Goal: Information Seeking & Learning: Learn about a topic

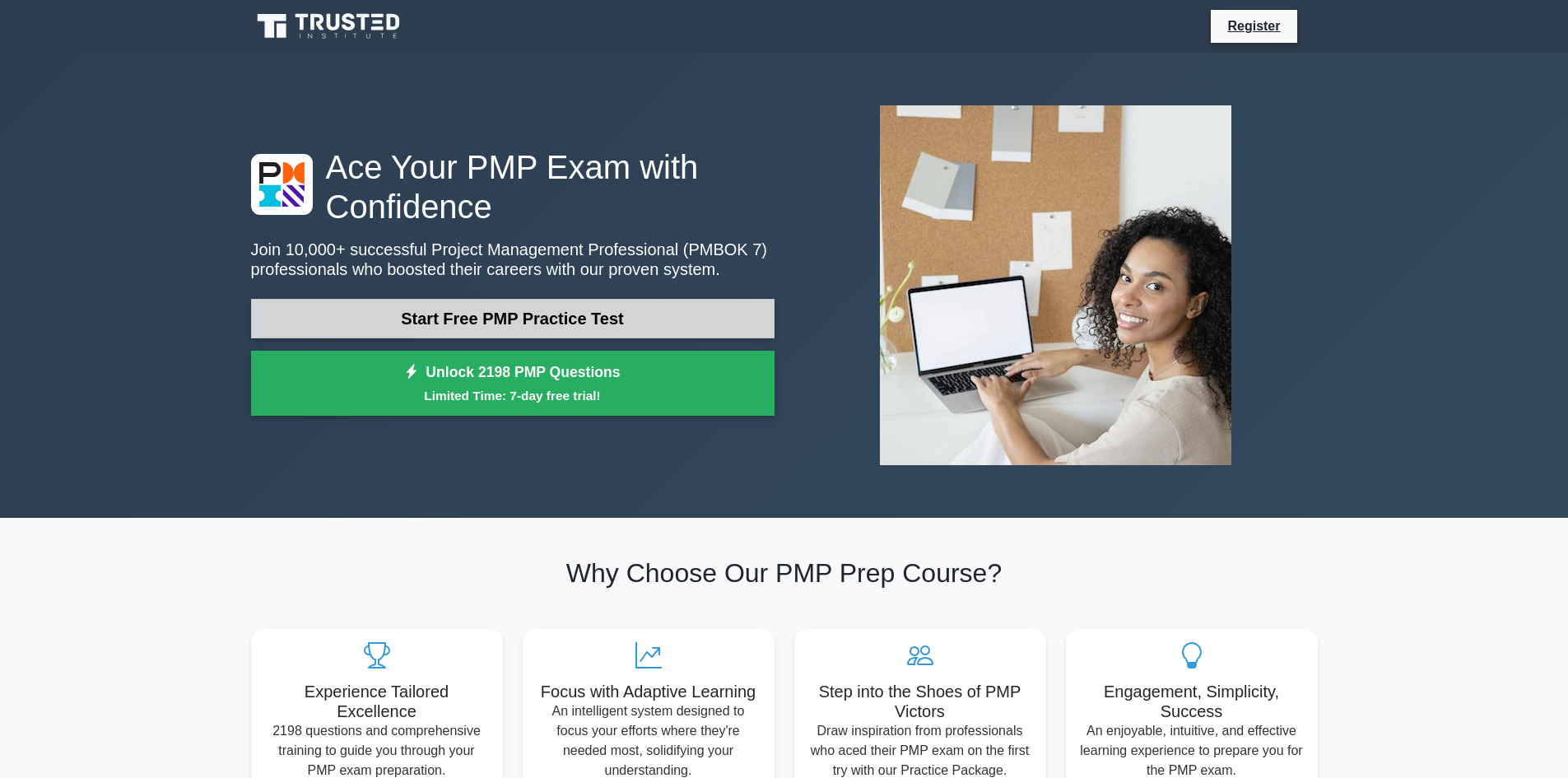
click at [546, 312] on link "Start Free PMP Practice Test" at bounding box center [513, 318] width 523 height 40
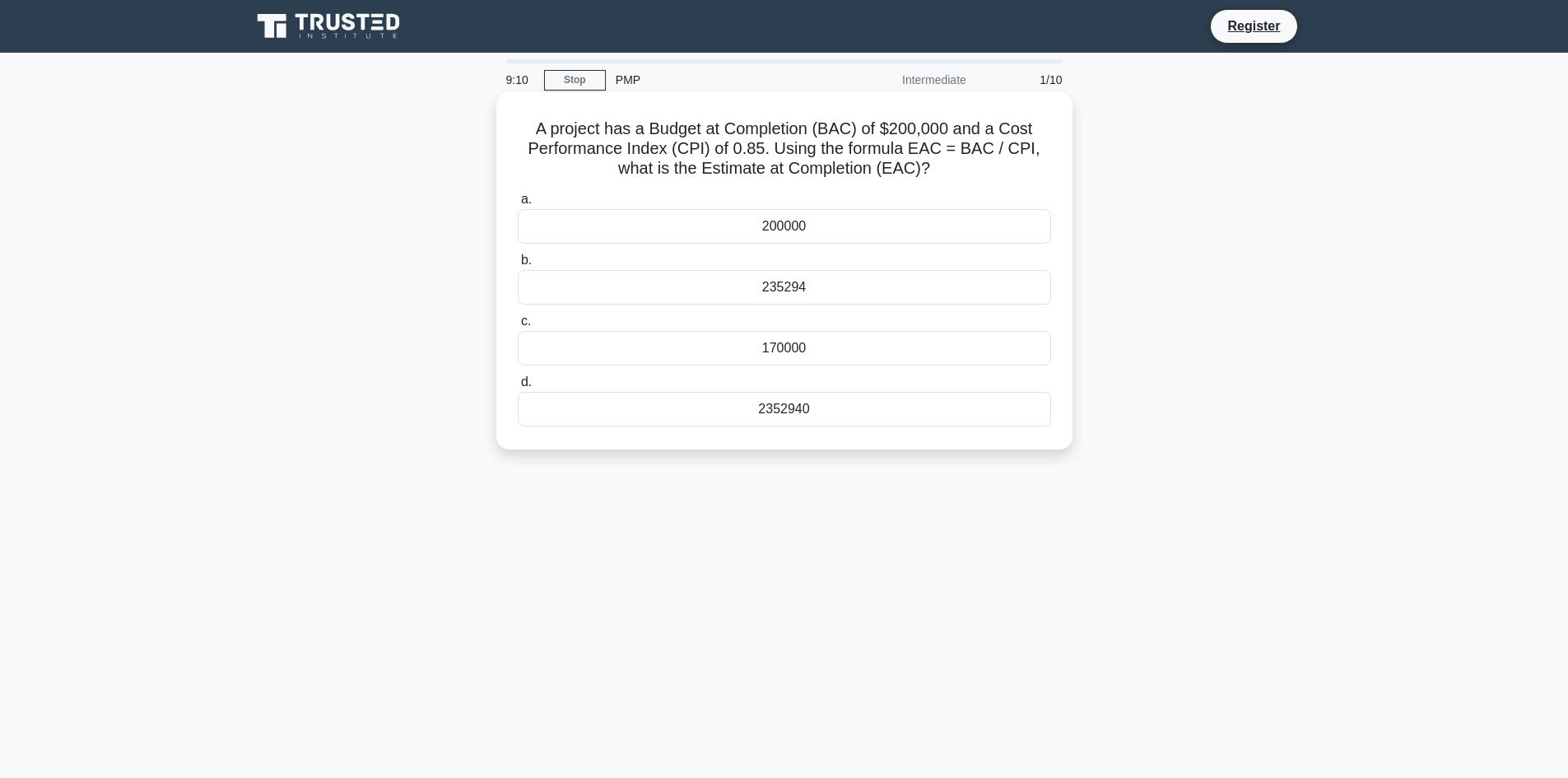
click at [814, 412] on div "2352940" at bounding box center [784, 408] width 534 height 34
click at [518, 388] on input "d. 2352940" at bounding box center [518, 382] width 0 height 10
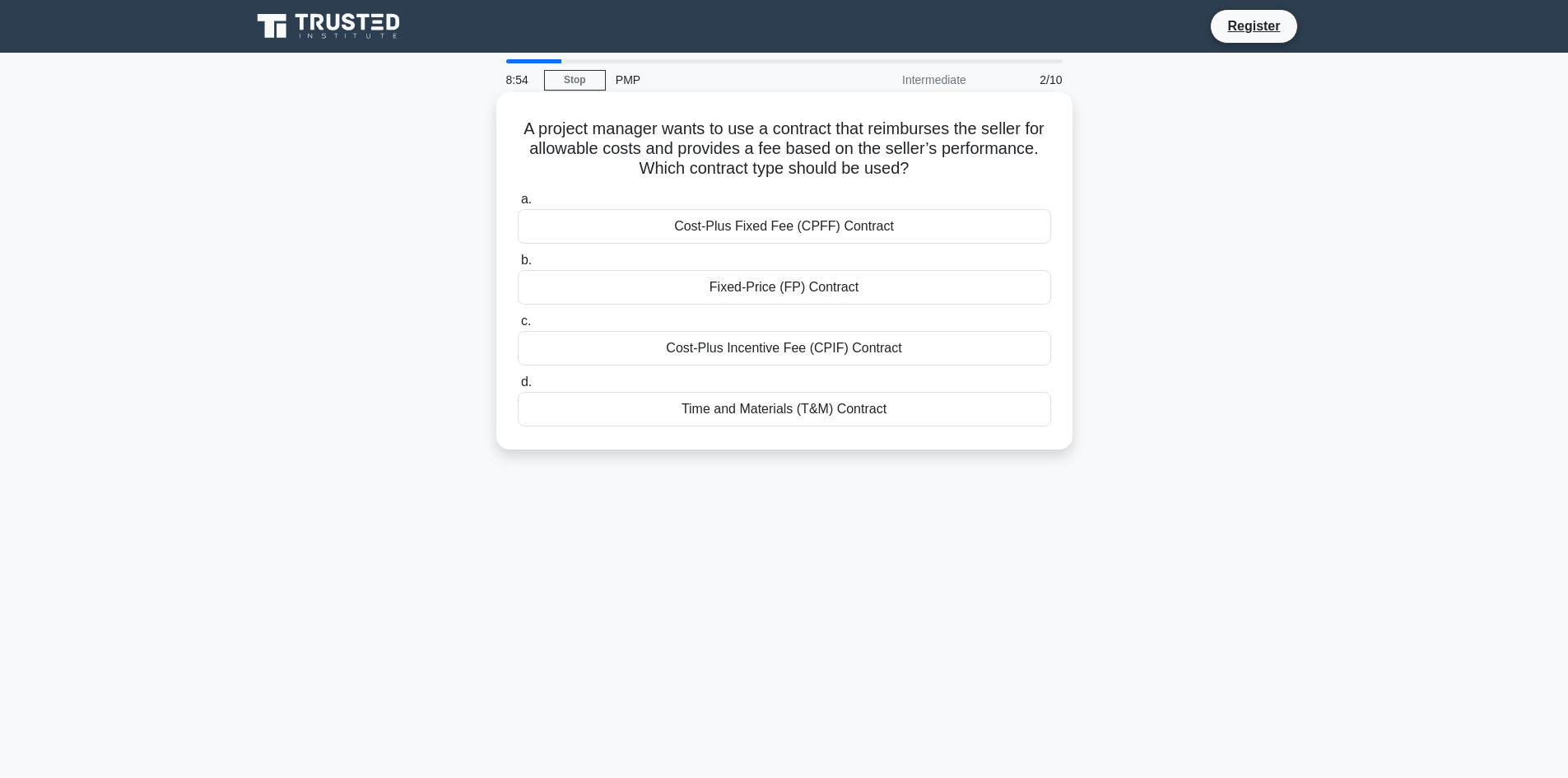
click at [822, 415] on div "Time and Materials (T&M) Contract" at bounding box center [784, 408] width 534 height 34
click at [518, 388] on input "d. Time and Materials (T&M) Contract" at bounding box center [518, 382] width 0 height 10
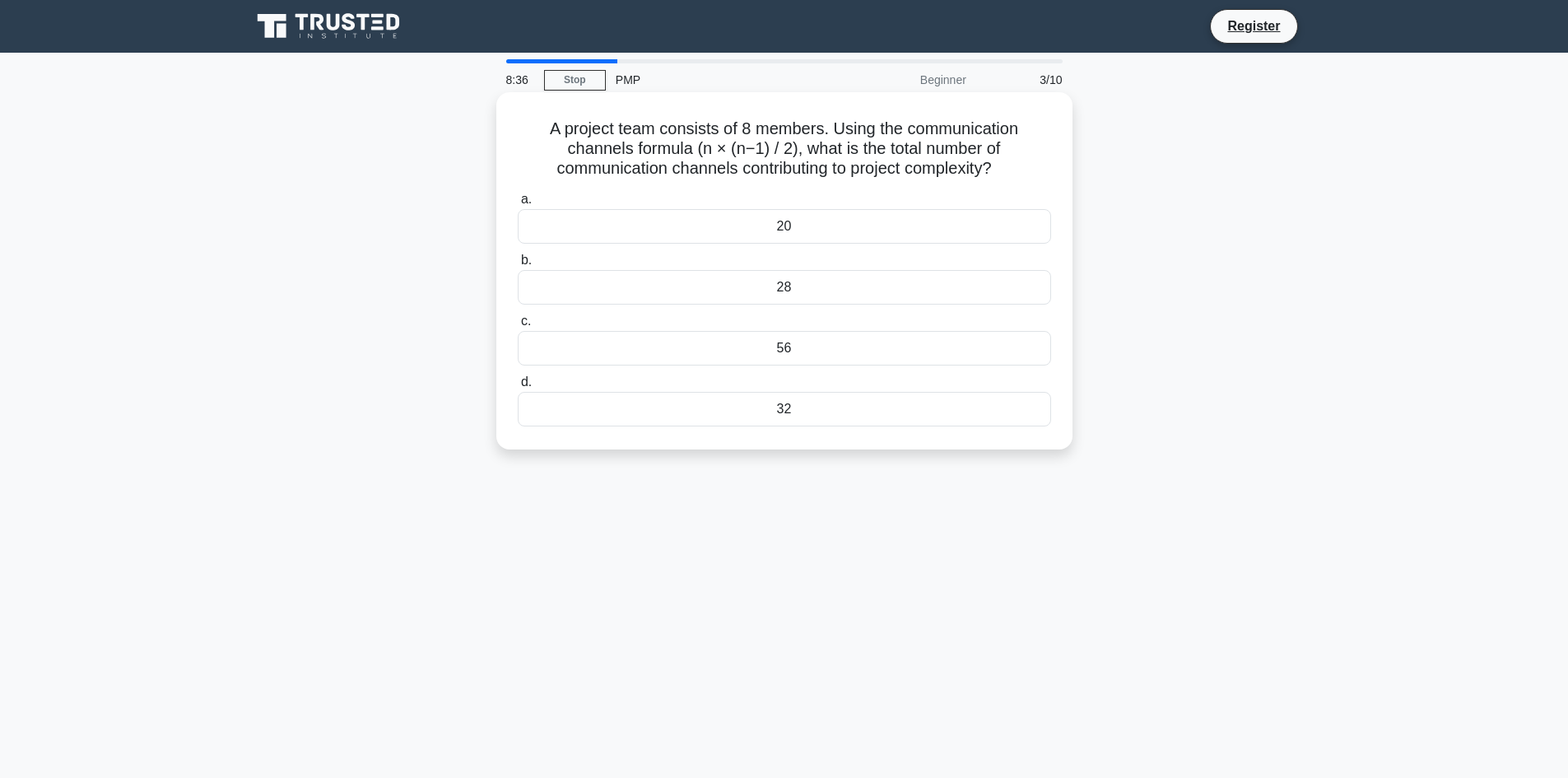
click at [778, 297] on div "28" at bounding box center [784, 287] width 534 height 34
click at [518, 265] on input "b. 28" at bounding box center [518, 260] width 0 height 10
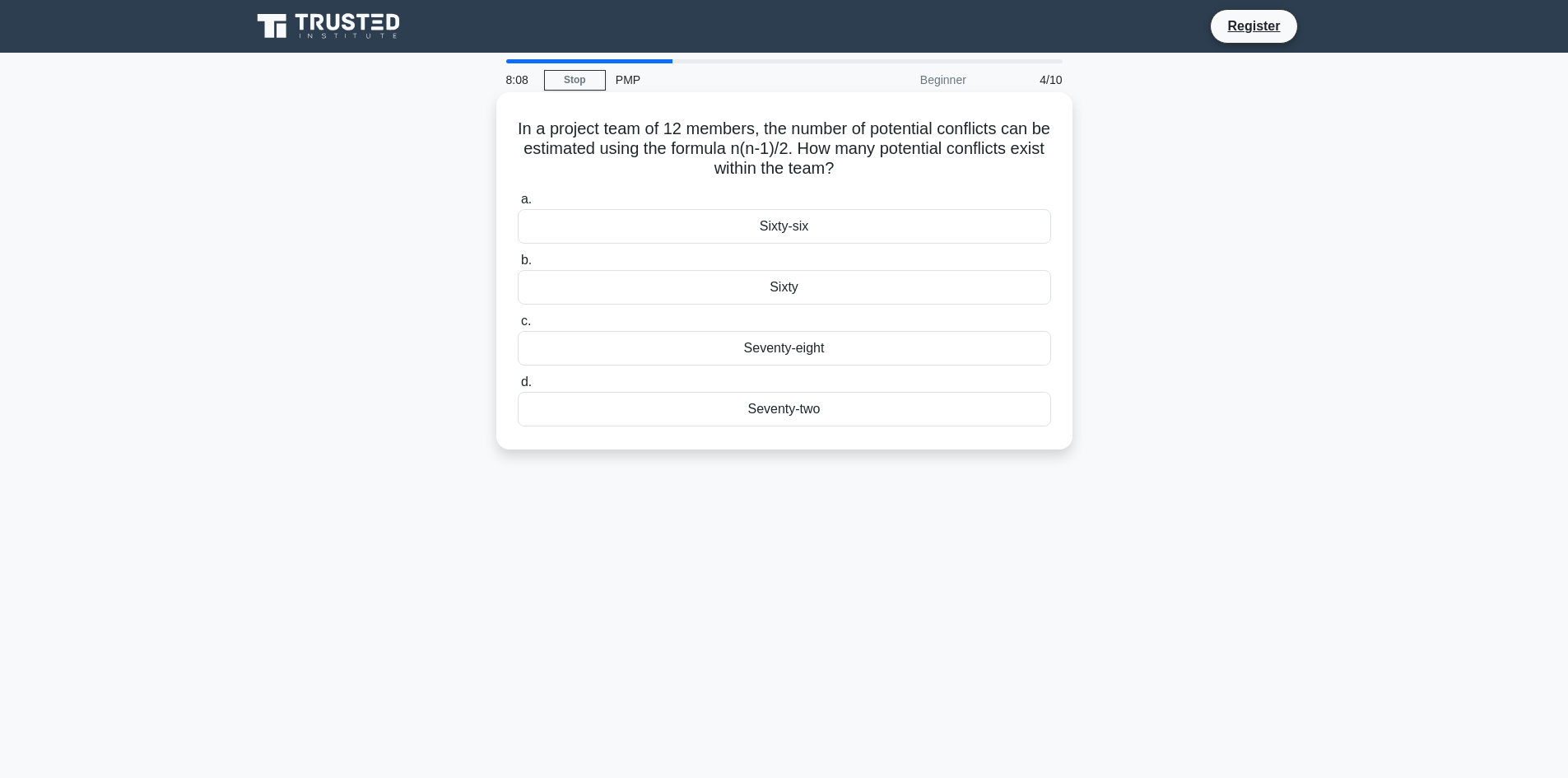
click at [837, 212] on div "Sixty-six" at bounding box center [784, 226] width 534 height 34
click at [518, 205] on input "a. Sixty-six" at bounding box center [518, 199] width 0 height 10
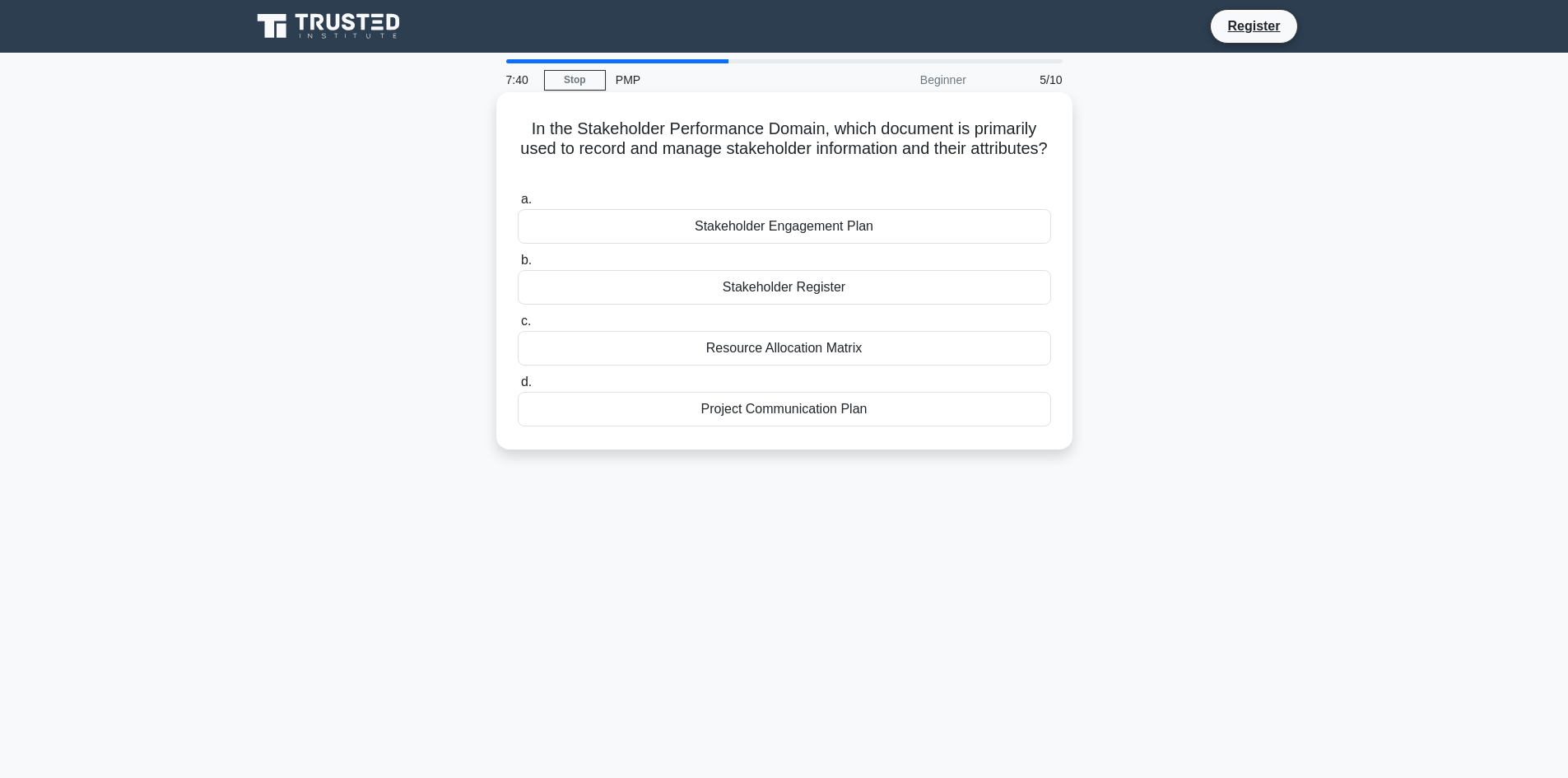
click at [863, 299] on div "Stakeholder Register" at bounding box center [784, 287] width 534 height 34
click at [518, 265] on input "b. Stakeholder Register" at bounding box center [518, 260] width 0 height 10
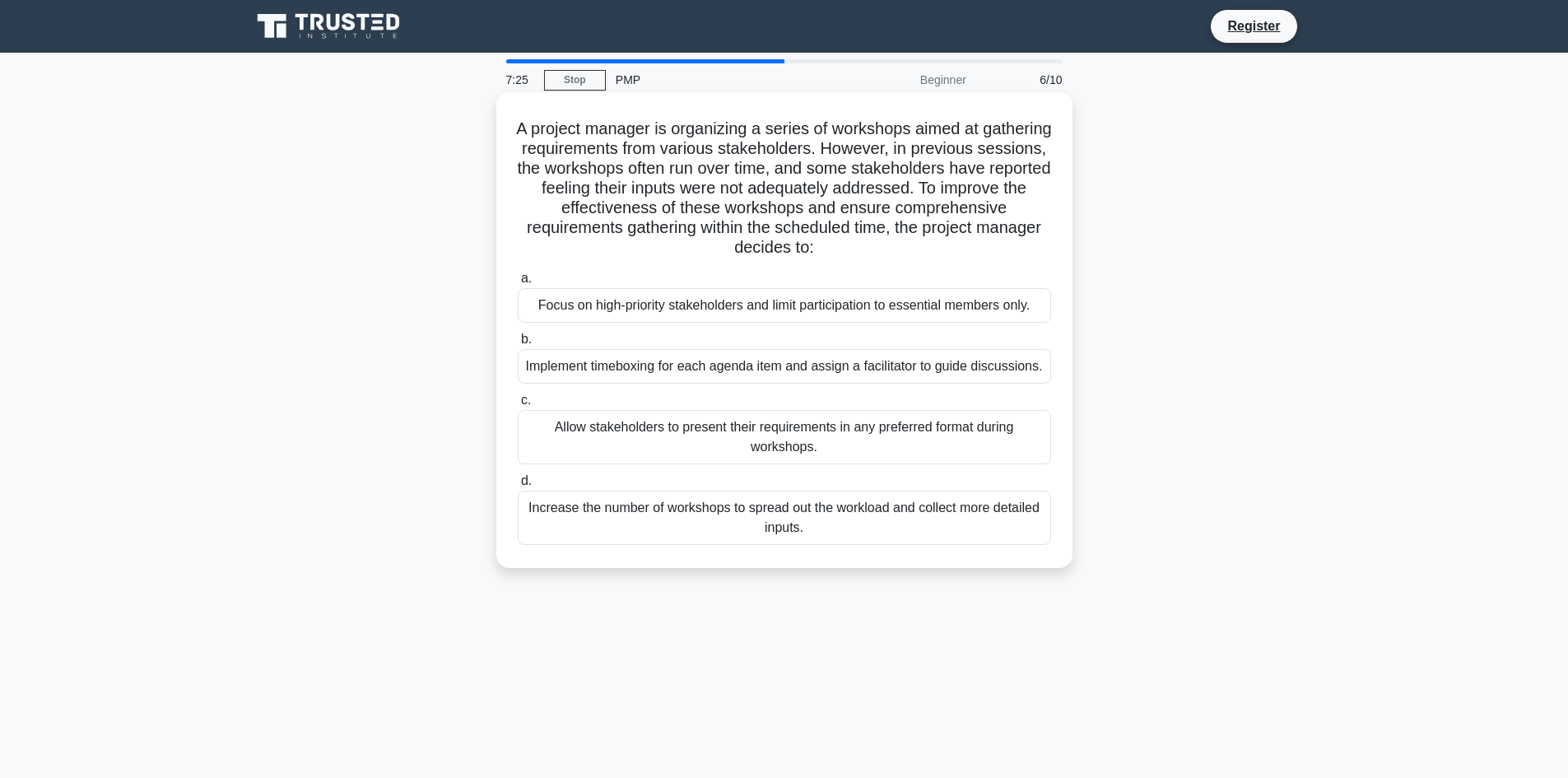
click at [925, 376] on div "Implement timeboxing for each agenda item and assign a facilitator to guide dis…" at bounding box center [784, 366] width 534 height 34
click at [518, 345] on input "b. Implement timeboxing for each agenda item and assign a facilitator to guide …" at bounding box center [518, 339] width 0 height 10
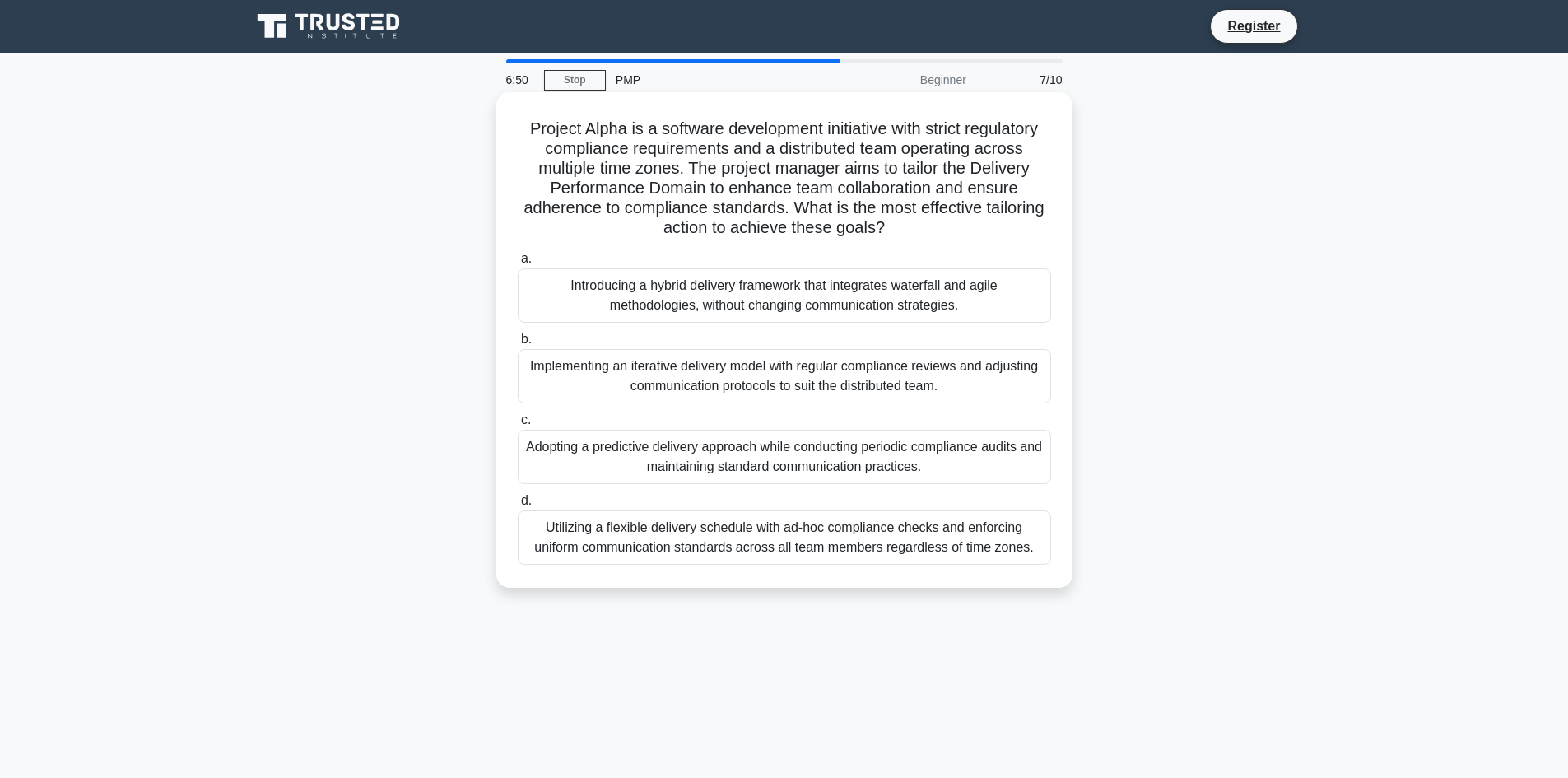
click at [863, 478] on div "Adopting a predictive delivery approach while conducting periodic compliance au…" at bounding box center [784, 456] width 534 height 54
click at [518, 425] on input "c. Adopting a predictive delivery approach while conducting periodic compliance…" at bounding box center [518, 420] width 0 height 10
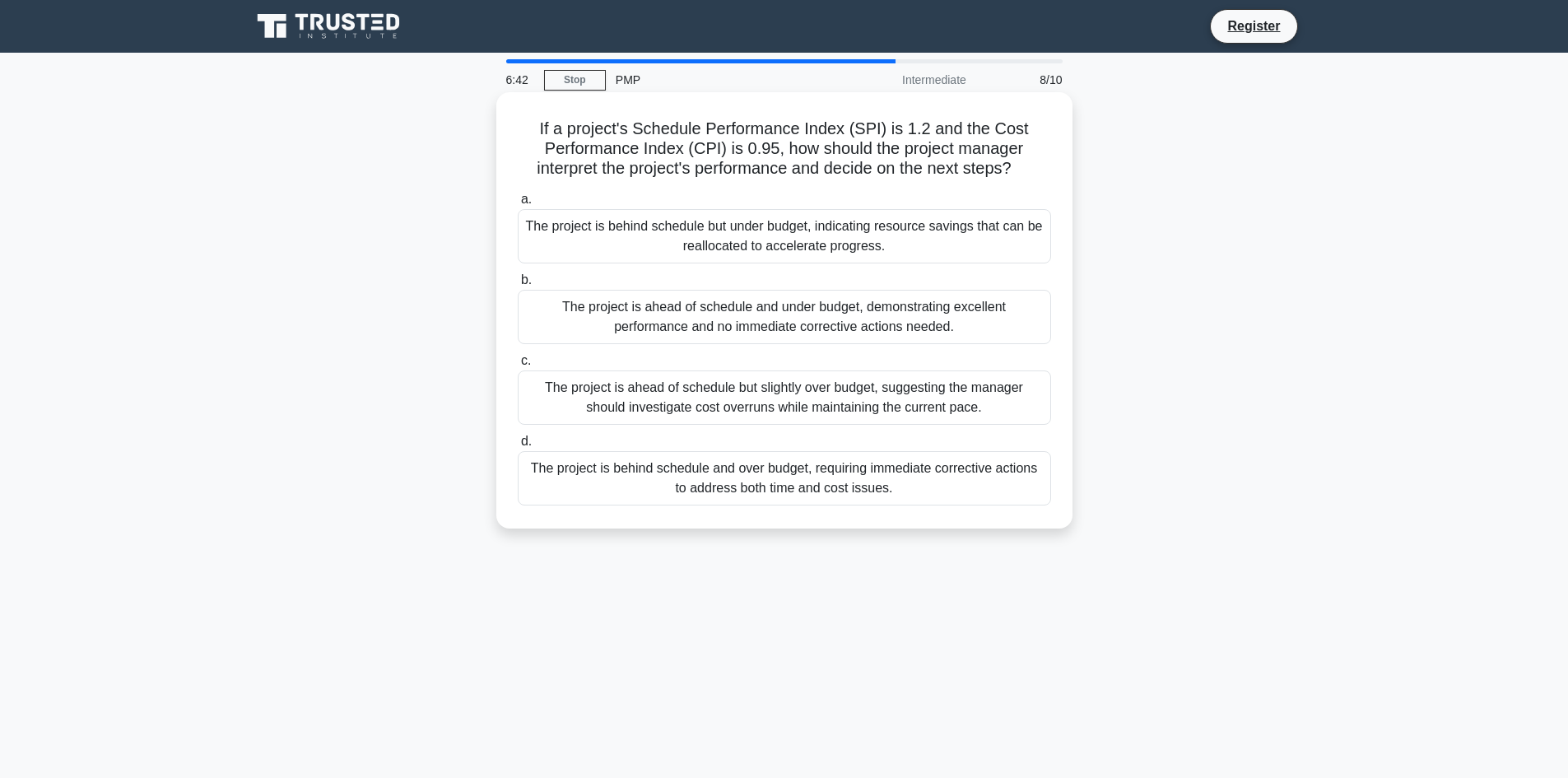
click at [892, 329] on div "The project is ahead of schedule and under budget, demonstrating excellent perf…" at bounding box center [784, 317] width 534 height 54
click at [518, 285] on input "b. The project is ahead of schedule and under budget, demonstrating excellent p…" at bounding box center [518, 280] width 0 height 10
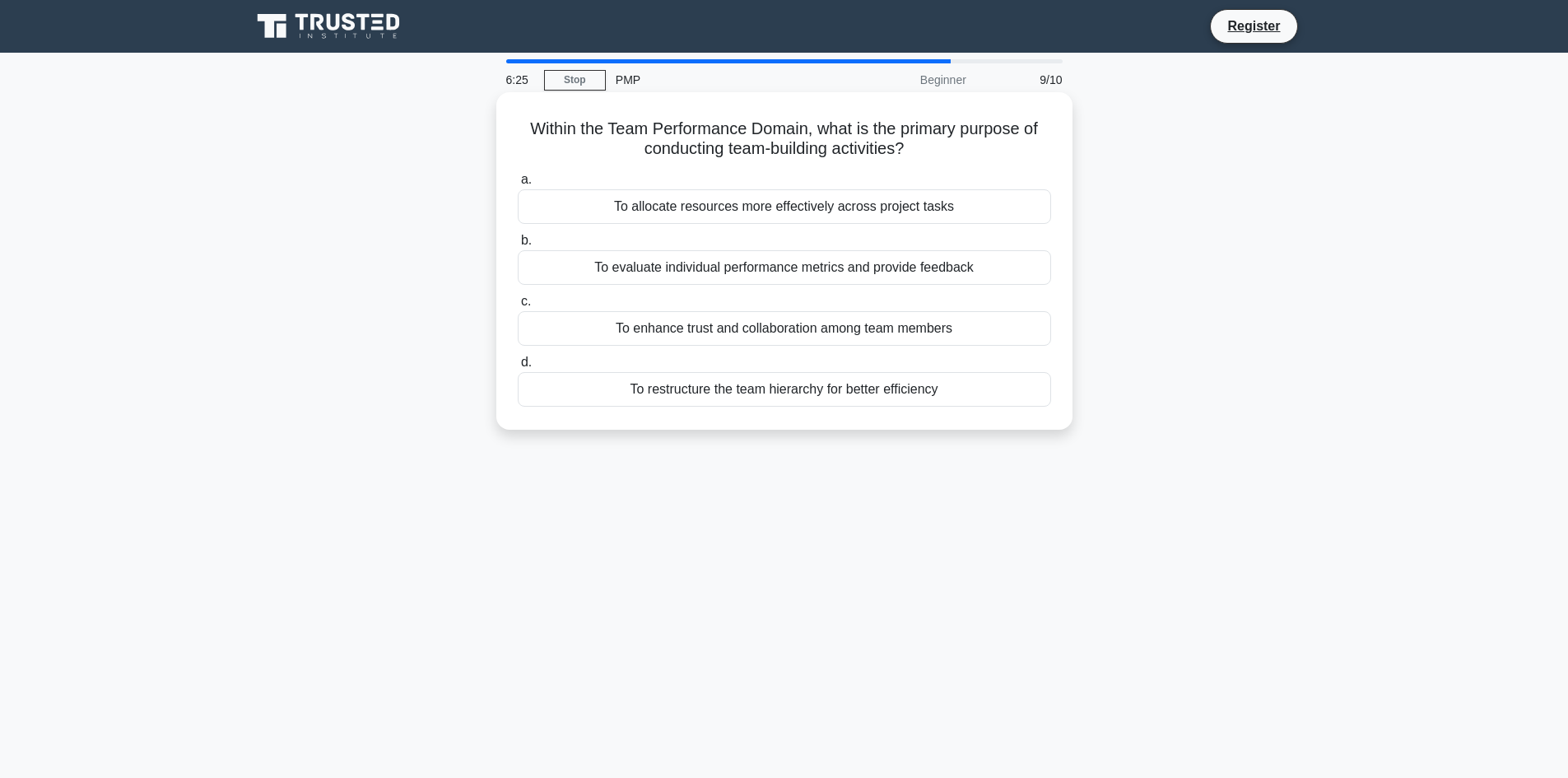
click at [892, 271] on div "To evaluate individual performance metrics and provide feedback" at bounding box center [784, 267] width 534 height 34
click at [518, 246] on input "b. To evaluate individual performance metrics and provide feedback" at bounding box center [518, 240] width 0 height 10
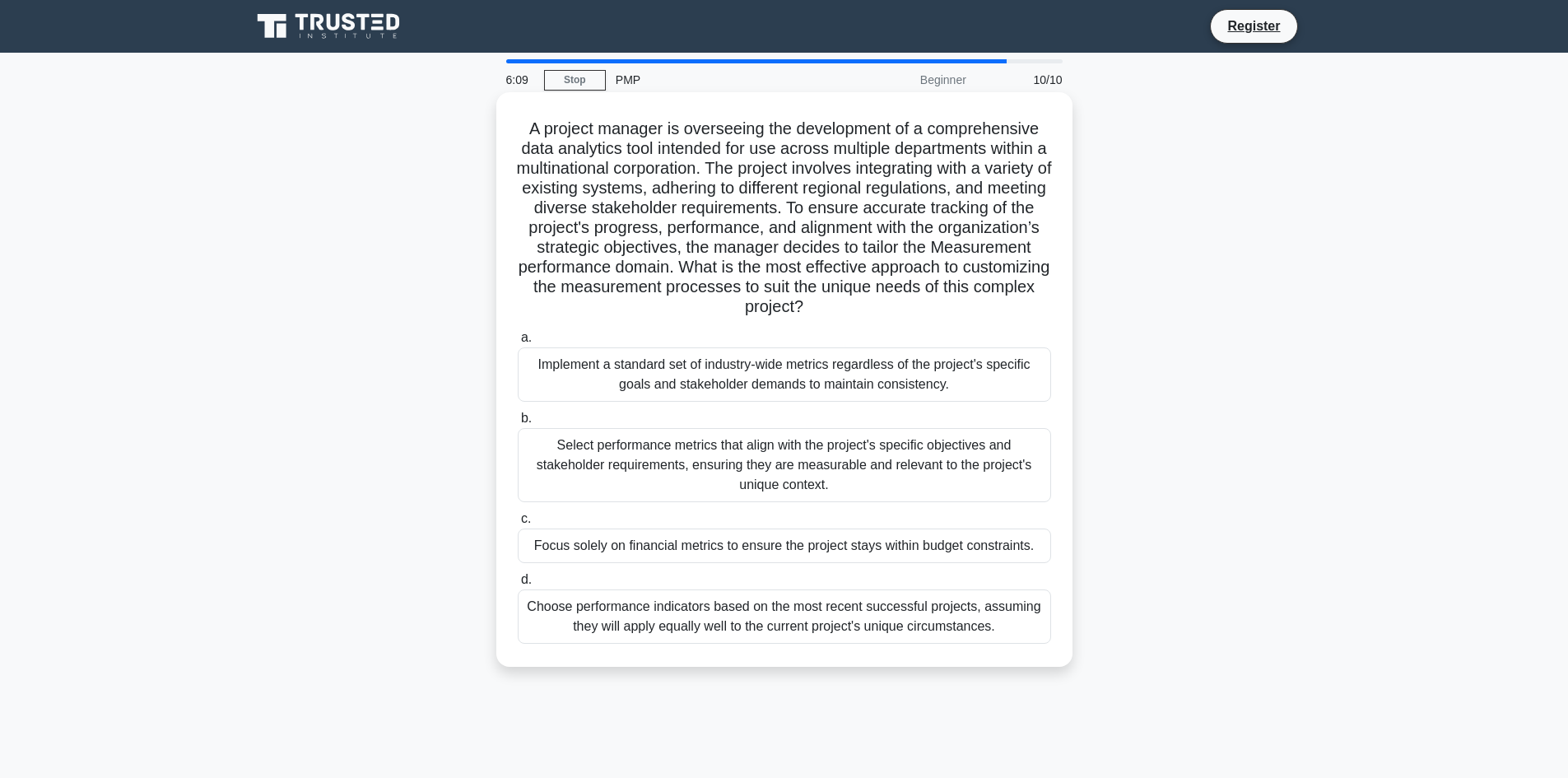
click at [832, 472] on div "Select performance metrics that align with the project's specific objectives an…" at bounding box center [784, 465] width 534 height 74
click at [518, 424] on input "b. Select performance metrics that align with the project's specific objectives…" at bounding box center [518, 418] width 0 height 10
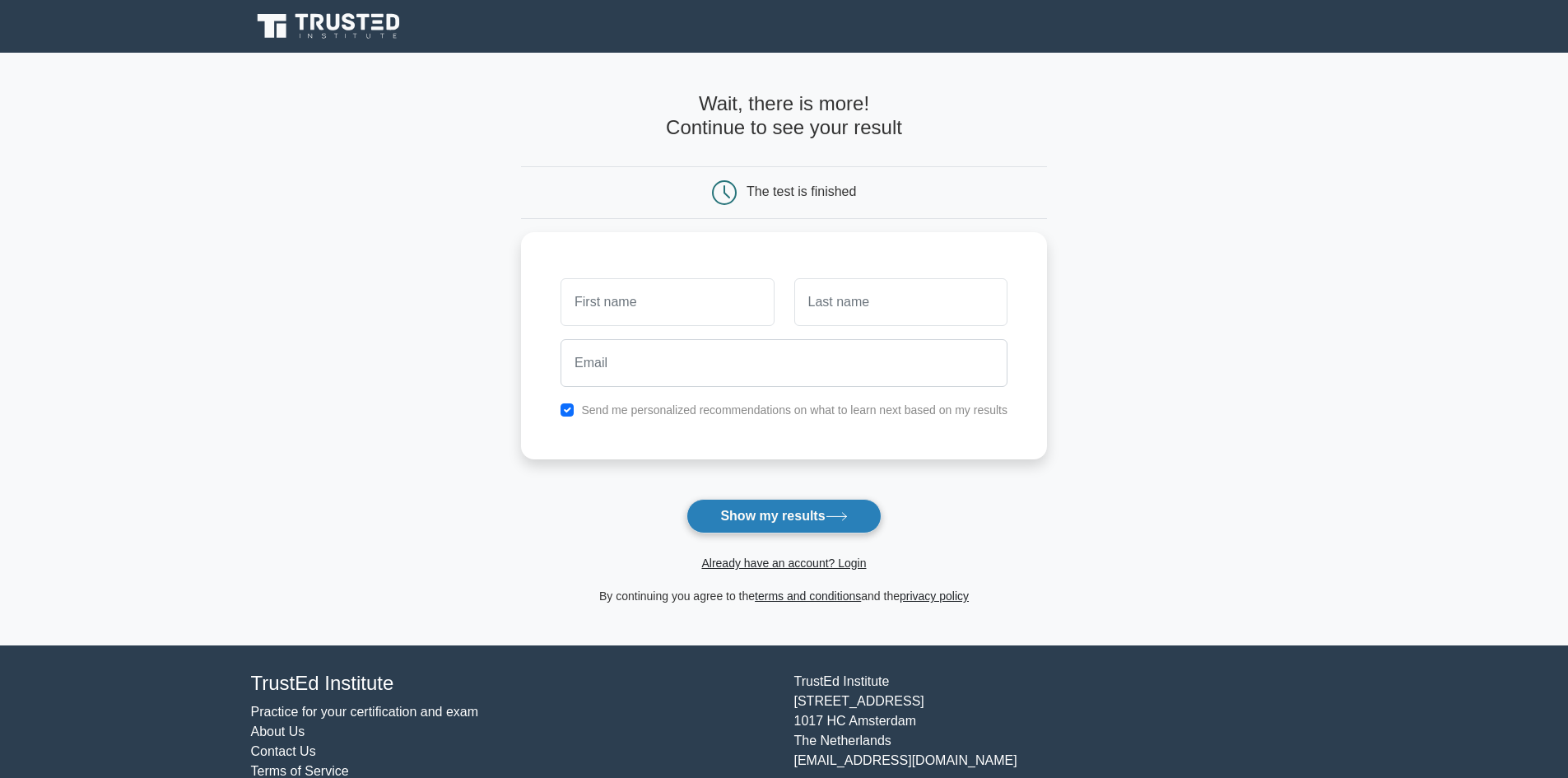
click at [806, 525] on button "Show my results" at bounding box center [783, 516] width 194 height 34
type input "k"
type input "Khoa"
click at [922, 303] on input "text" at bounding box center [901, 298] width 213 height 47
type input "Truong"
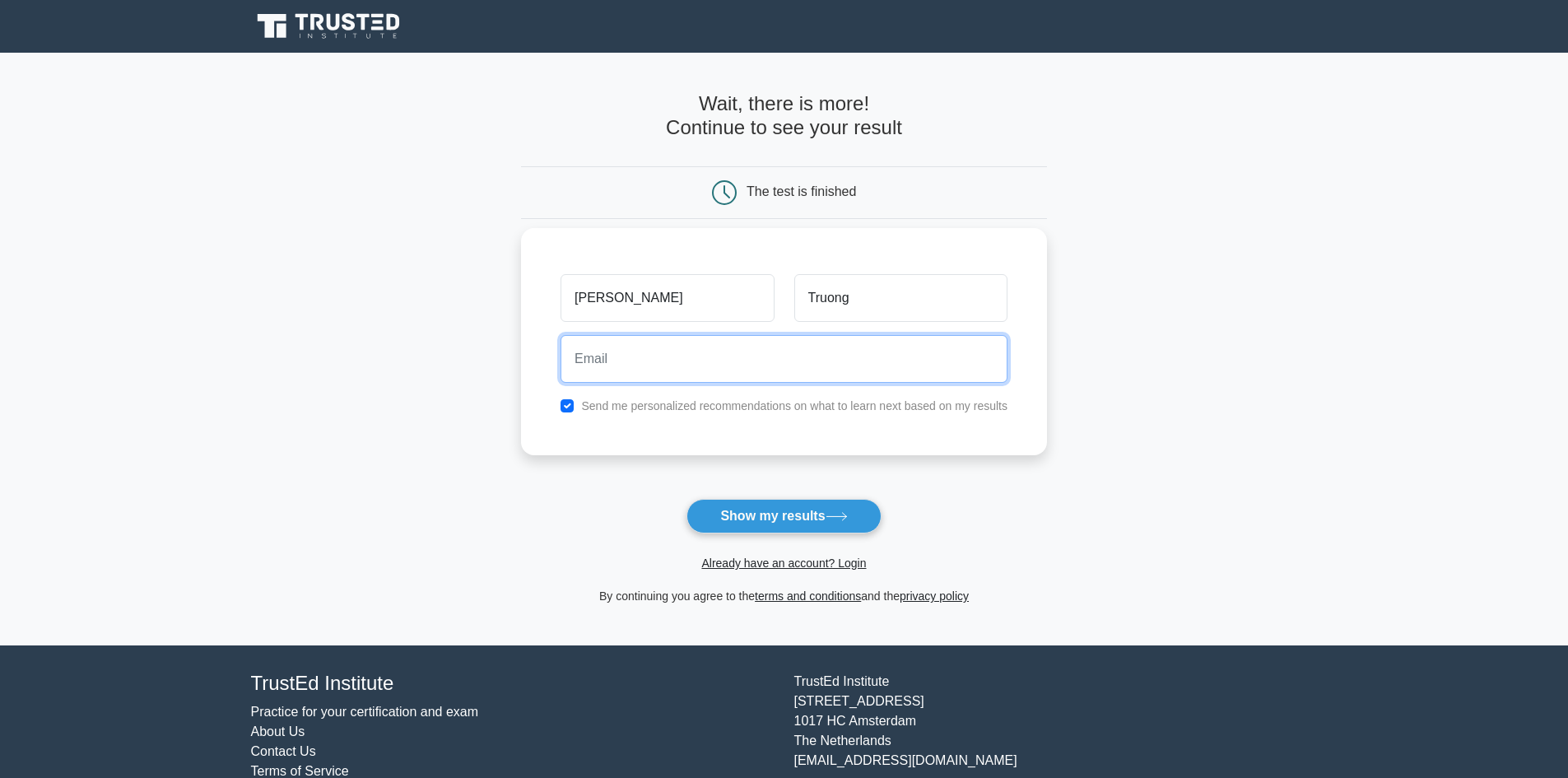
click at [738, 364] on input "email" at bounding box center [783, 358] width 447 height 47
type input "tk170791@gmail.com"
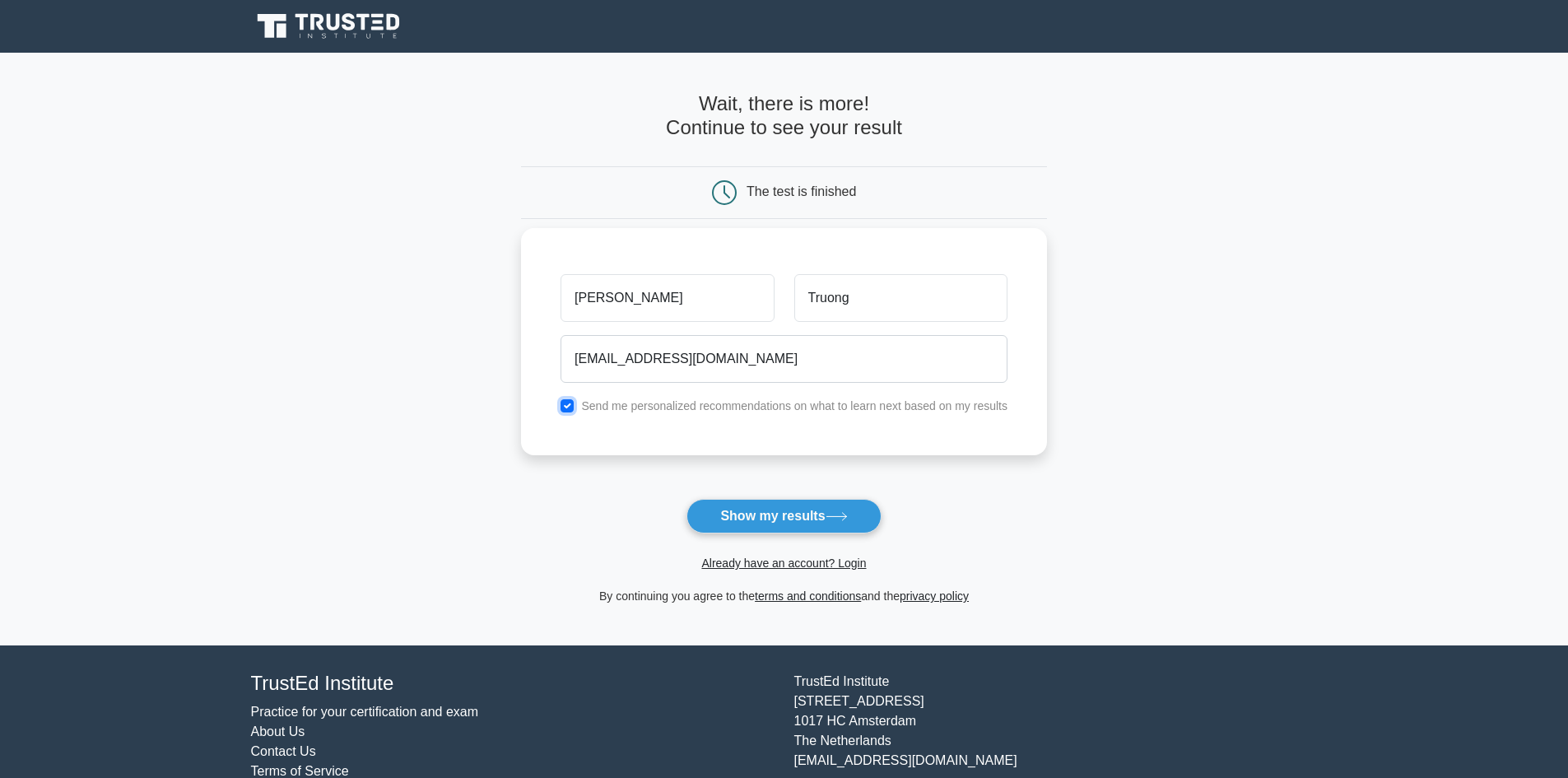
click at [561, 407] on input "checkbox" at bounding box center [567, 406] width 13 height 13
checkbox input "false"
click at [699, 511] on button "Show my results" at bounding box center [783, 516] width 194 height 34
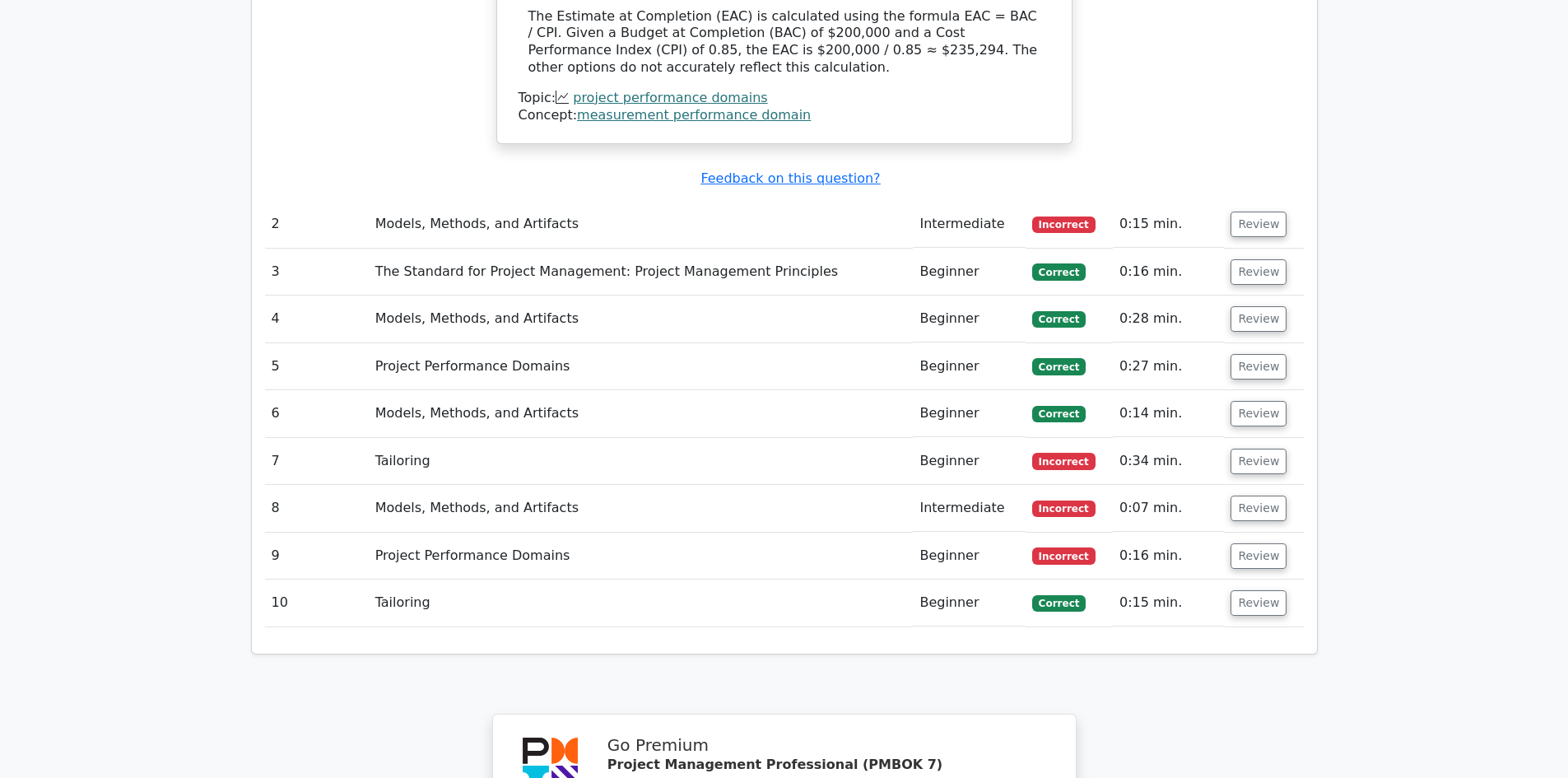
scroll to position [1571, 0]
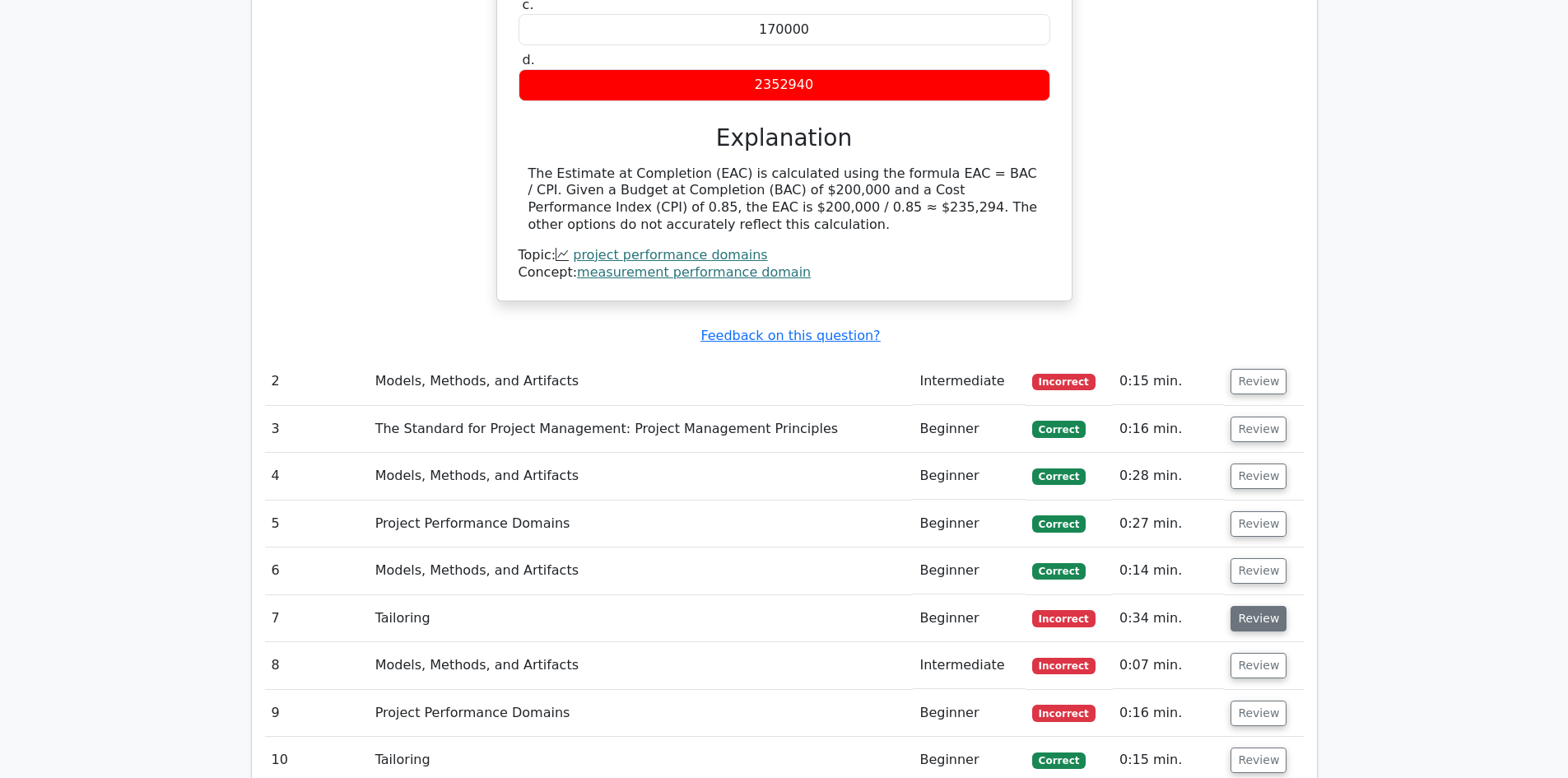
click at [1231, 606] on button "Review" at bounding box center [1258, 618] width 56 height 26
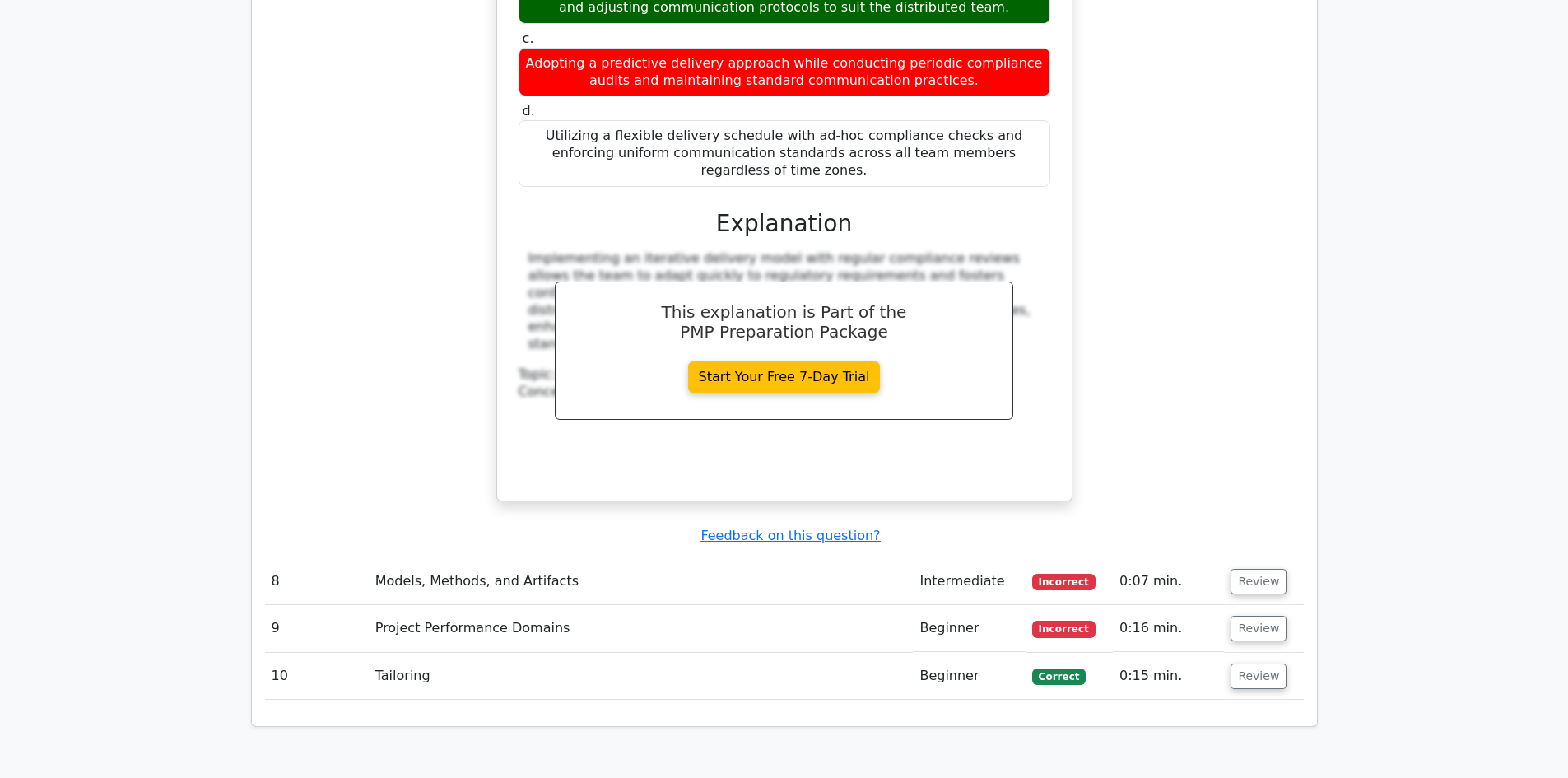
scroll to position [2531, 0]
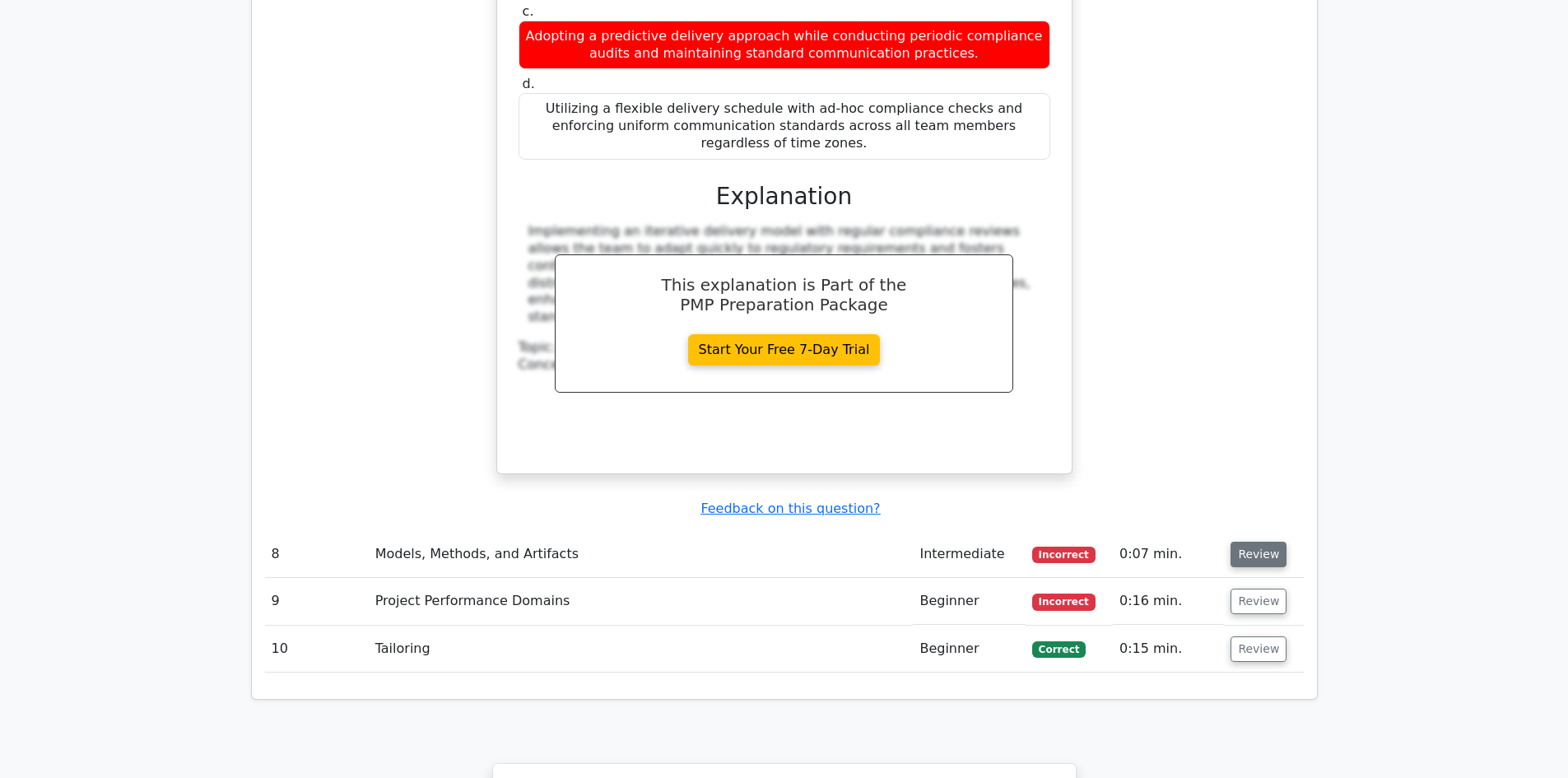
click at [1253, 541] on button "Review" at bounding box center [1258, 553] width 56 height 26
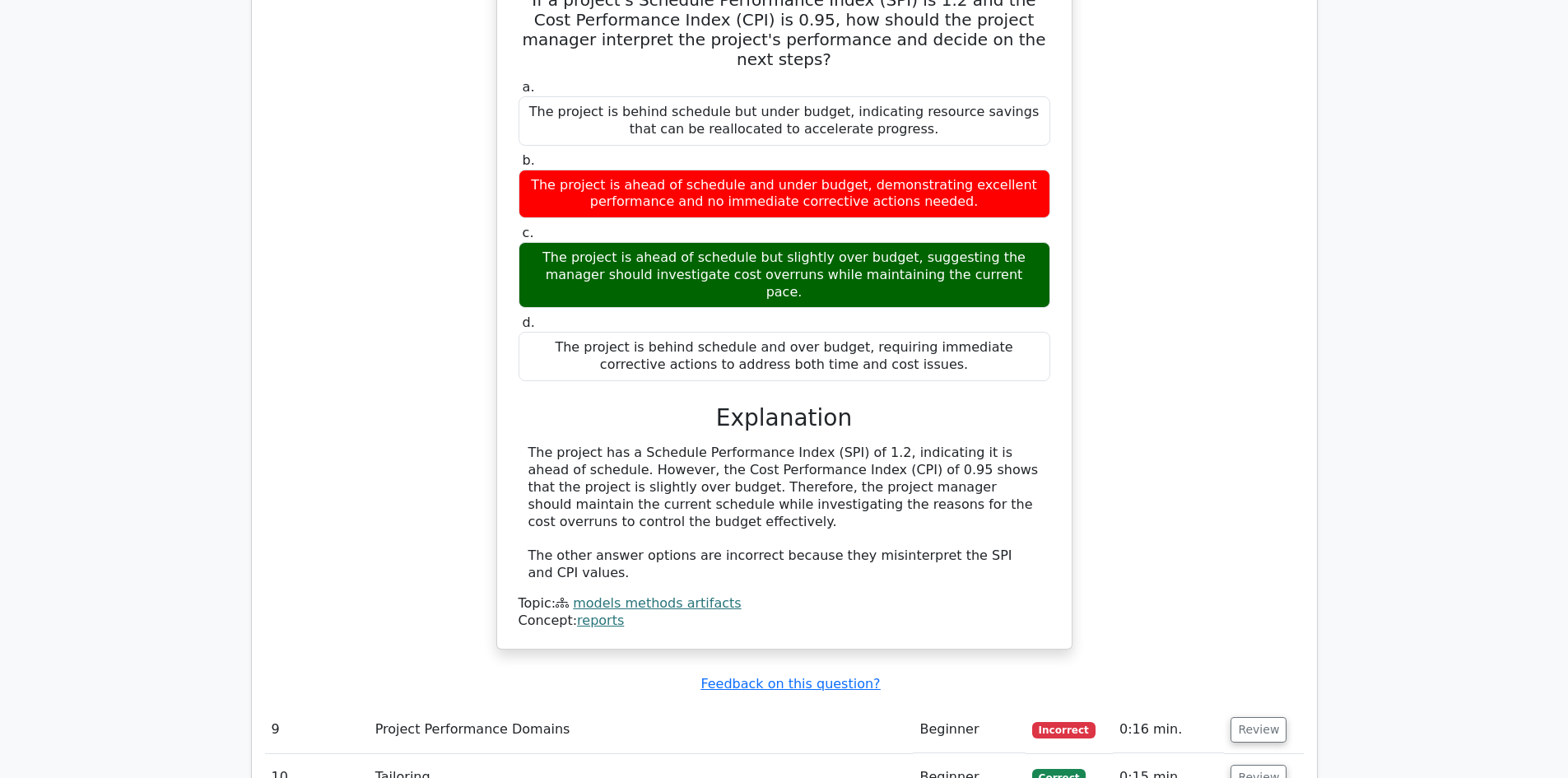
scroll to position [3300, 0]
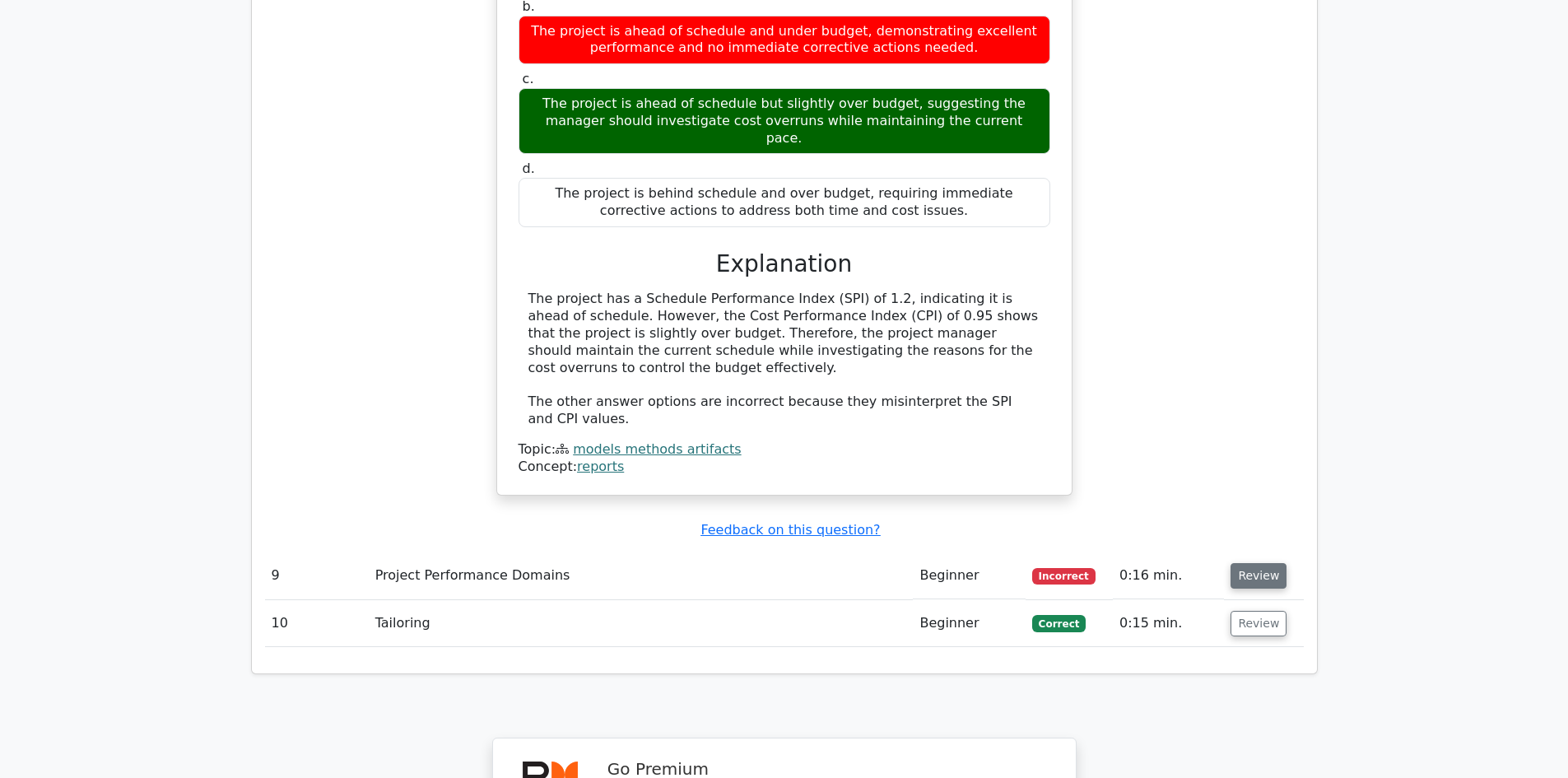
click at [1242, 563] on button "Review" at bounding box center [1258, 575] width 56 height 26
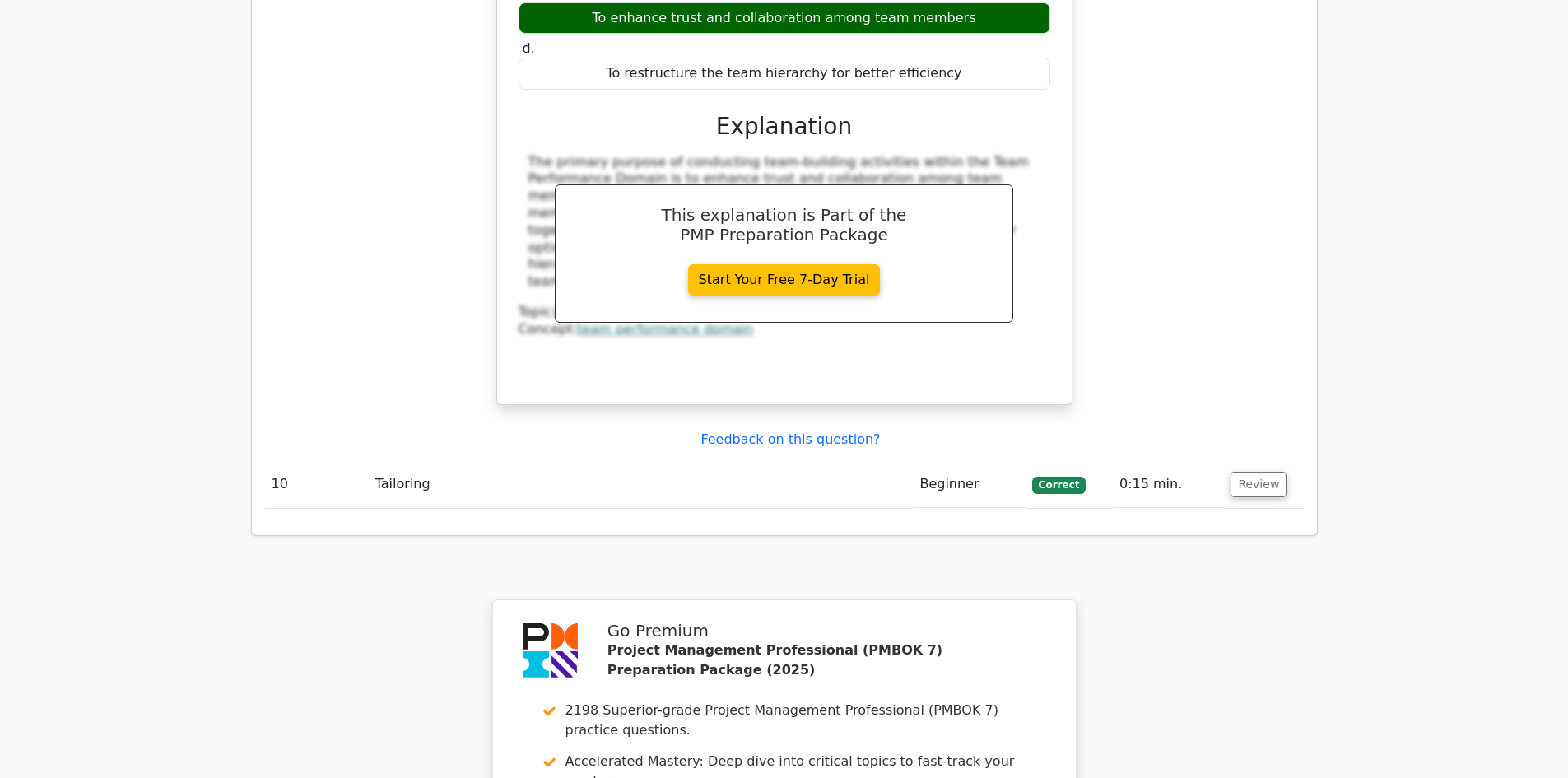
scroll to position [4067, 0]
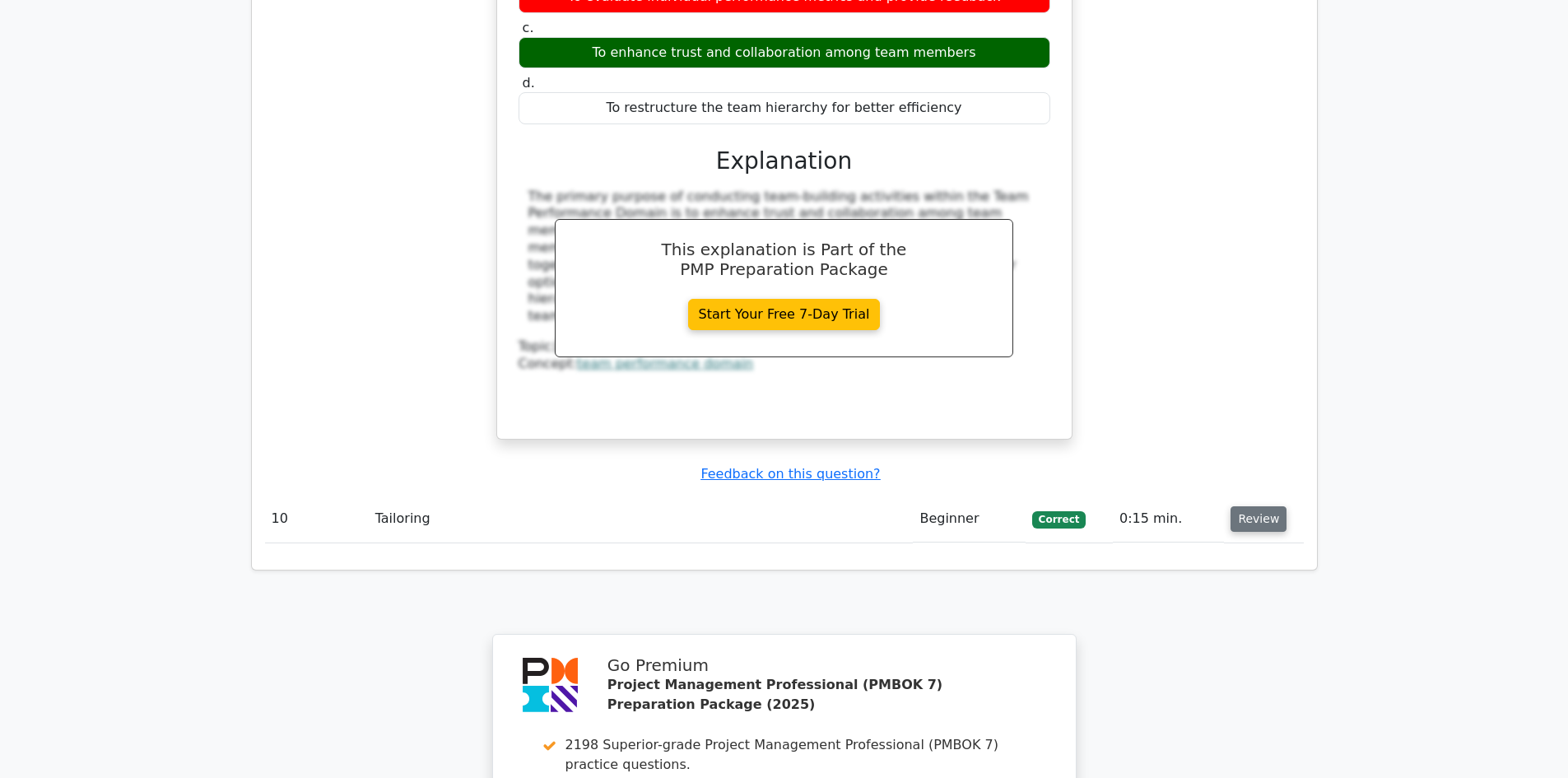
click at [1241, 506] on button "Review" at bounding box center [1258, 518] width 56 height 26
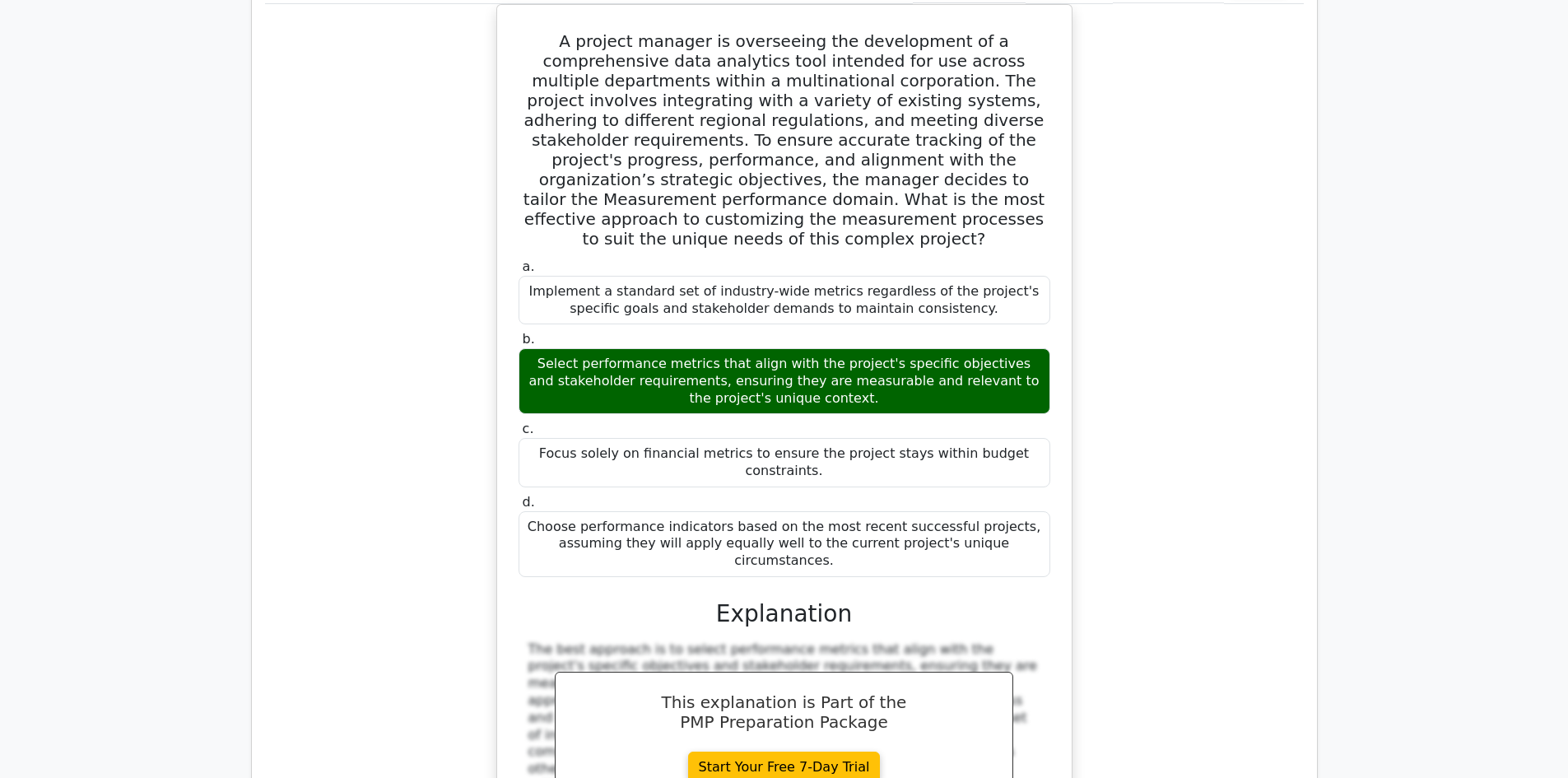
scroll to position [4643, 0]
